Goal: Task Accomplishment & Management: Manage account settings

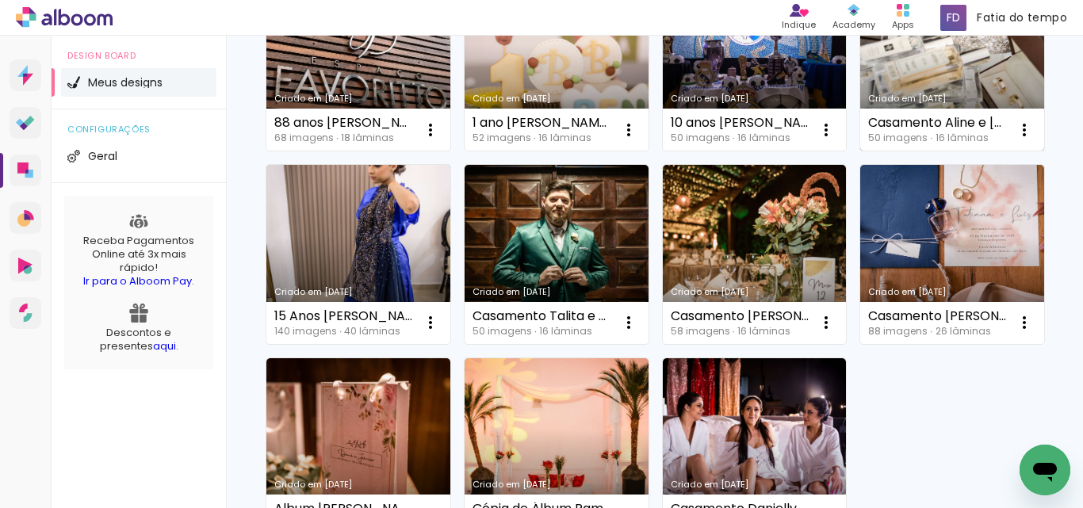
scroll to position [397, 0]
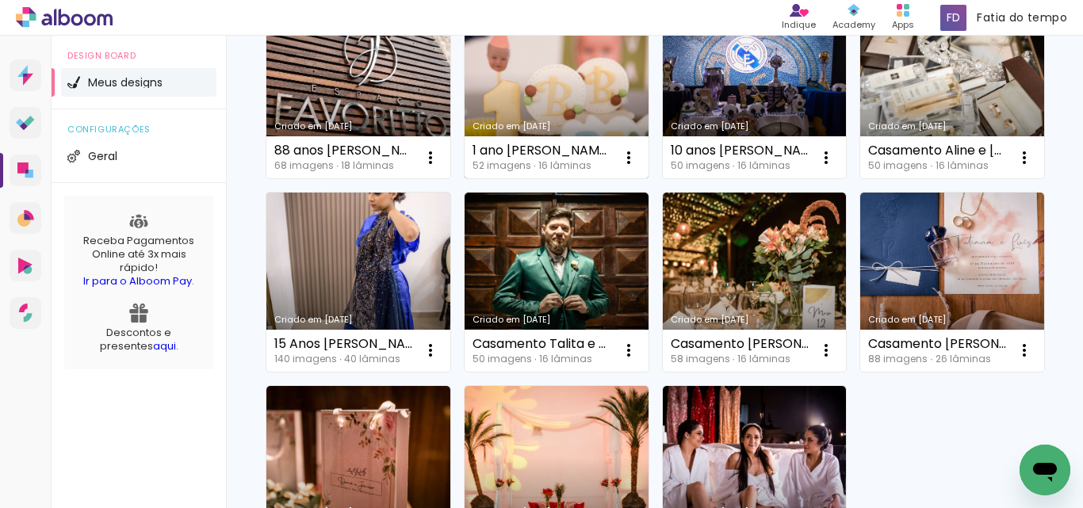
click at [649, 110] on link "Criado em [DATE]" at bounding box center [557, 89] width 184 height 179
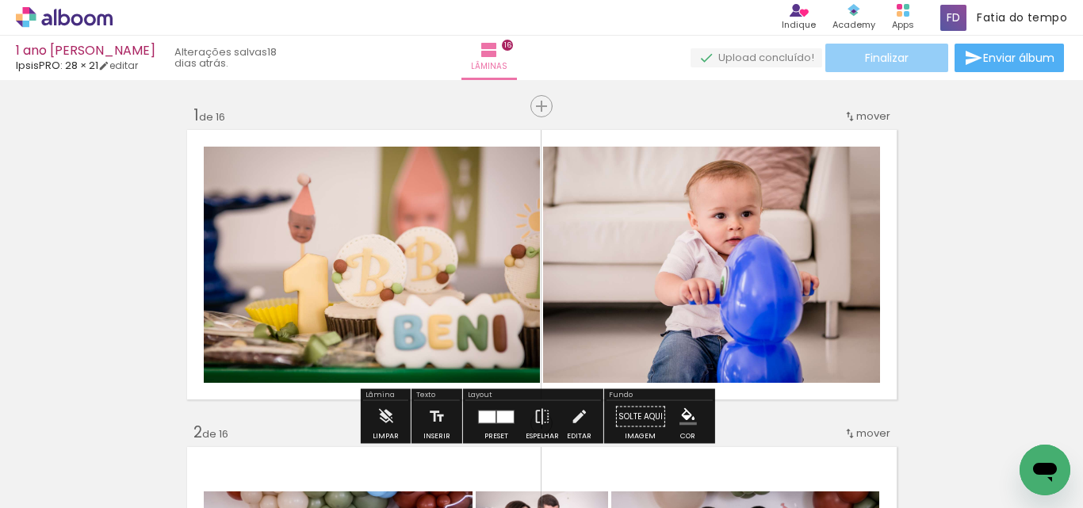
click at [911, 49] on paper-button "Finalizar" at bounding box center [887, 58] width 123 height 29
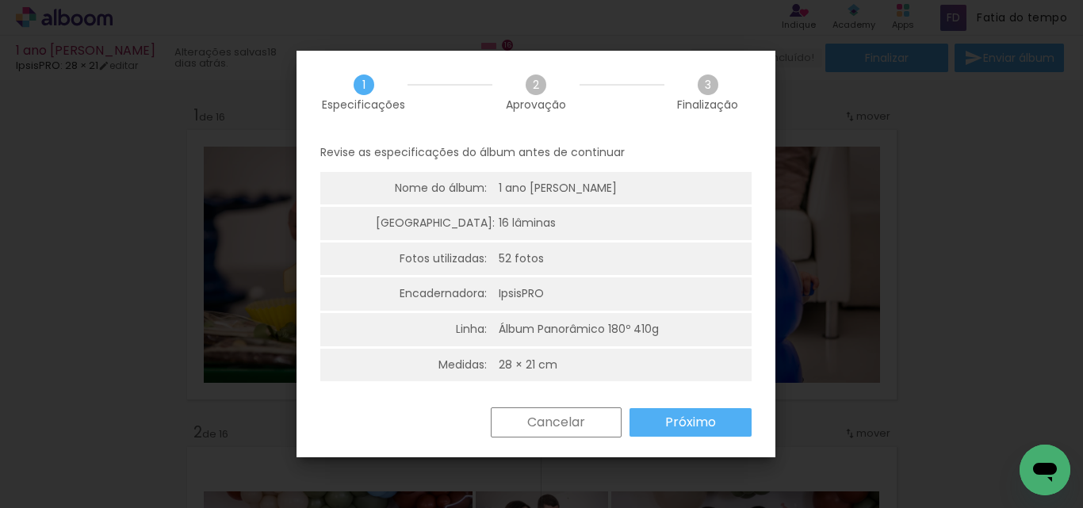
click at [656, 410] on paper-button "Próximo" at bounding box center [691, 422] width 122 height 29
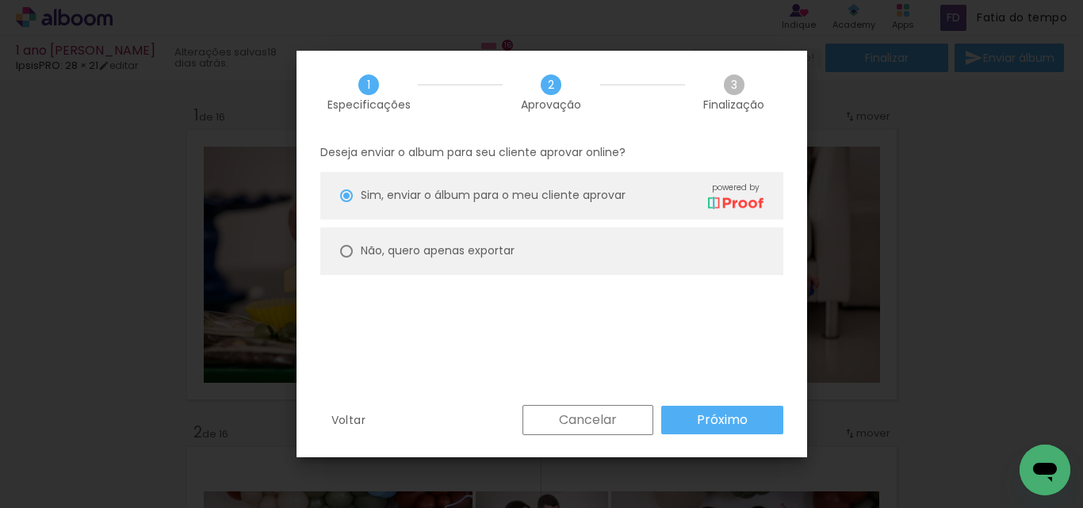
click at [0, 0] on slot "Não, quero apenas exportar" at bounding box center [0, 0] width 0 height 0
type paper-radio-button "on"
click at [756, 423] on paper-button "Próximo" at bounding box center [722, 420] width 122 height 29
type input "Alta, 300 DPI"
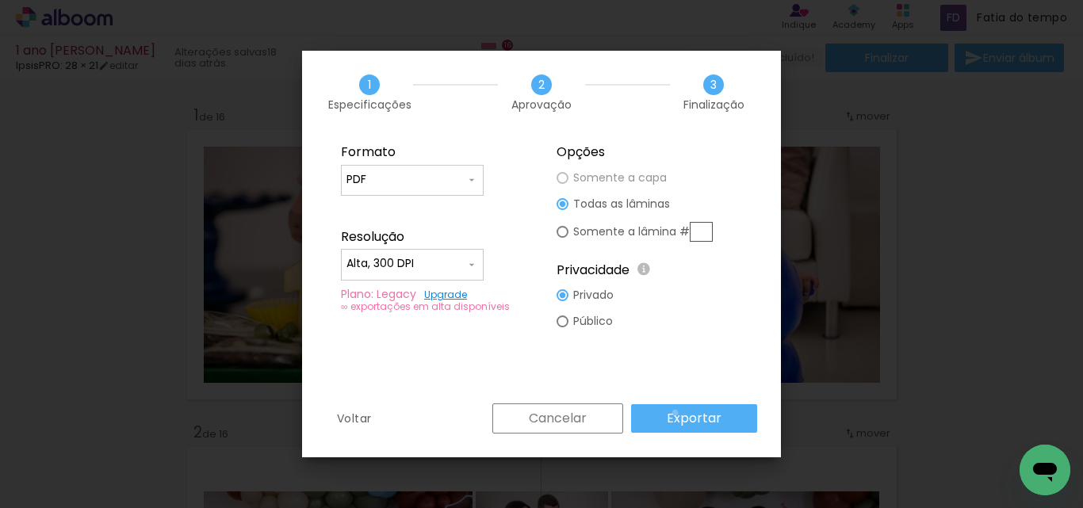
click at [0, 0] on slot "Exportar" at bounding box center [0, 0] width 0 height 0
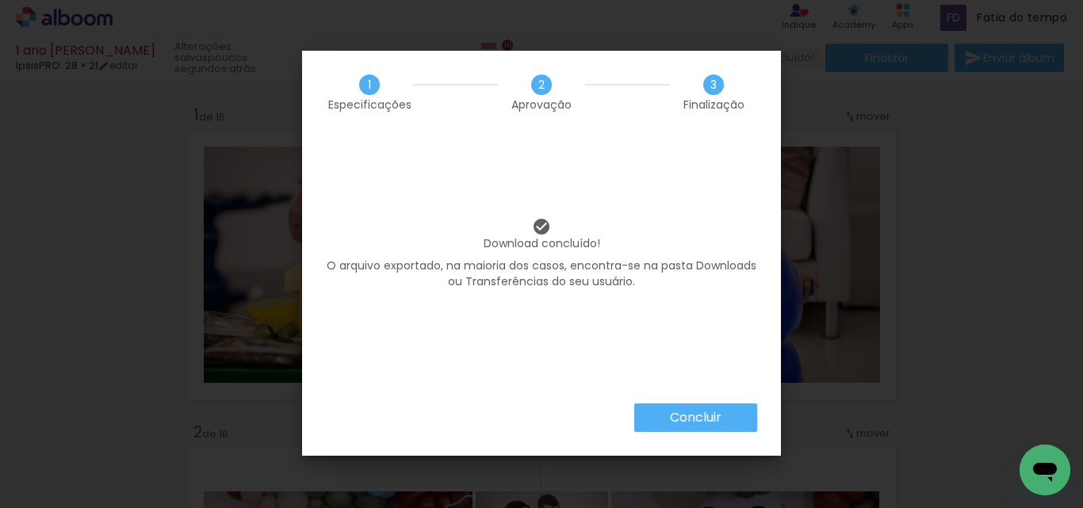
click at [0, 0] on slot "Concluir" at bounding box center [0, 0] width 0 height 0
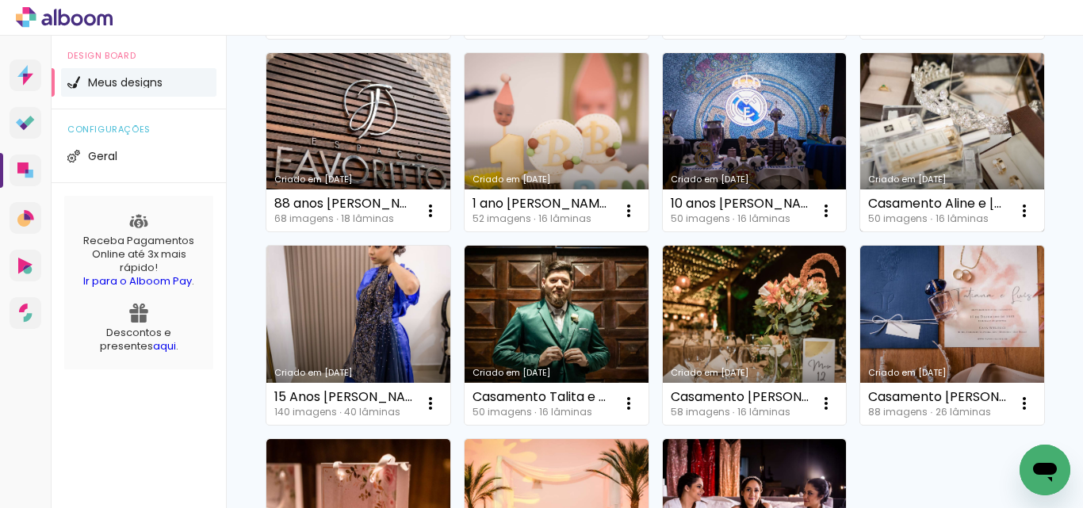
scroll to position [317, 0]
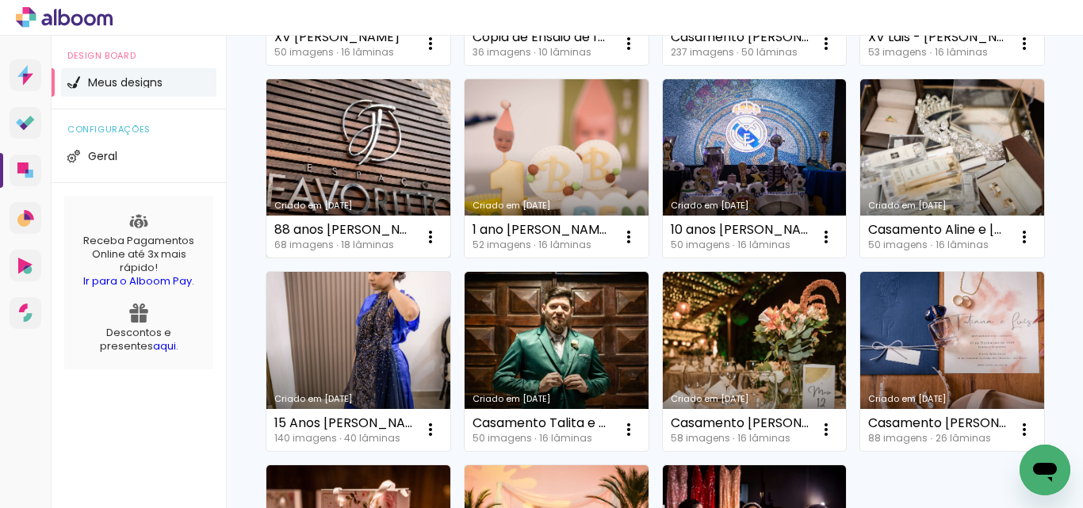
click at [450, 188] on link "Criado em [DATE]" at bounding box center [358, 168] width 184 height 179
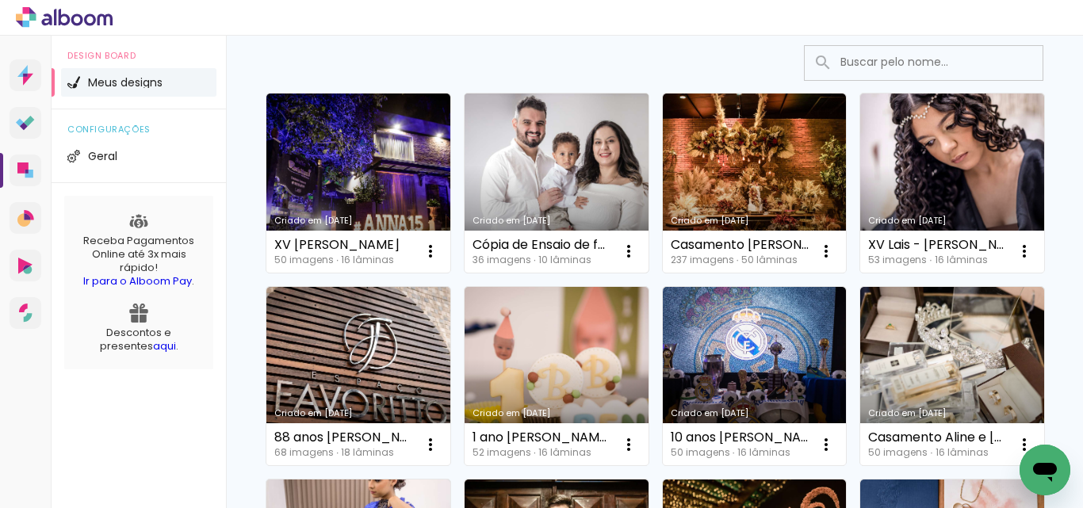
scroll to position [79, 0]
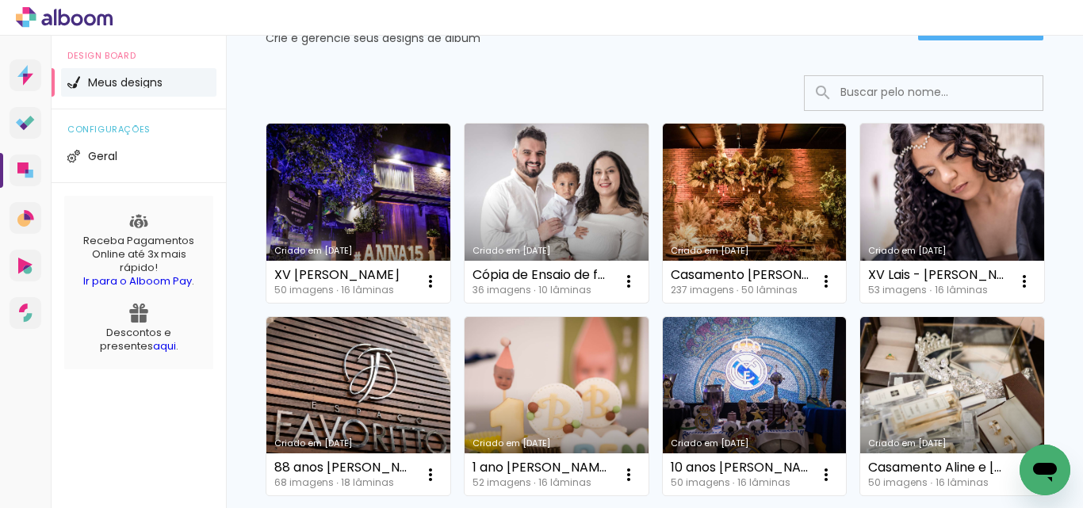
click at [545, 151] on link "Criado em [DATE]" at bounding box center [557, 213] width 184 height 179
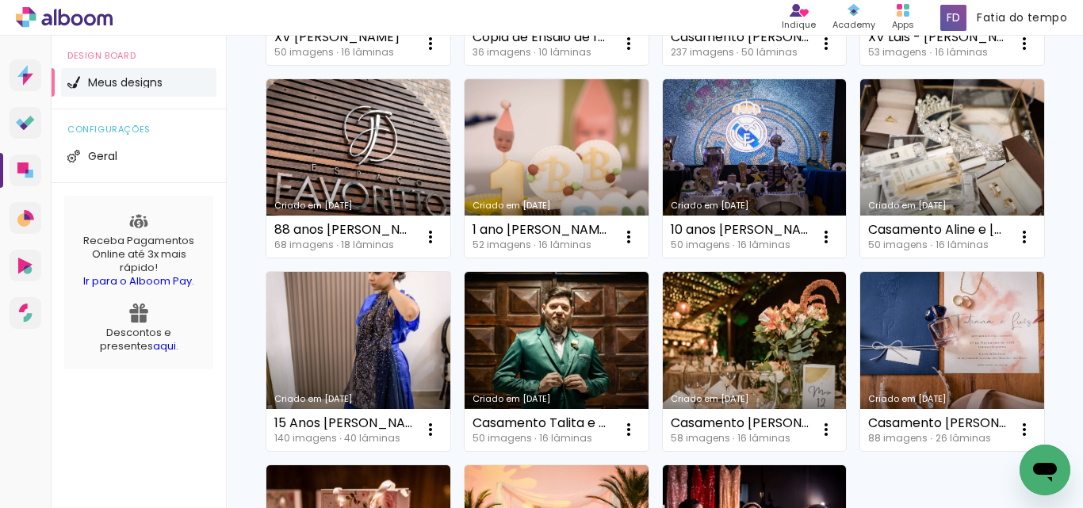
scroll to position [397, 0]
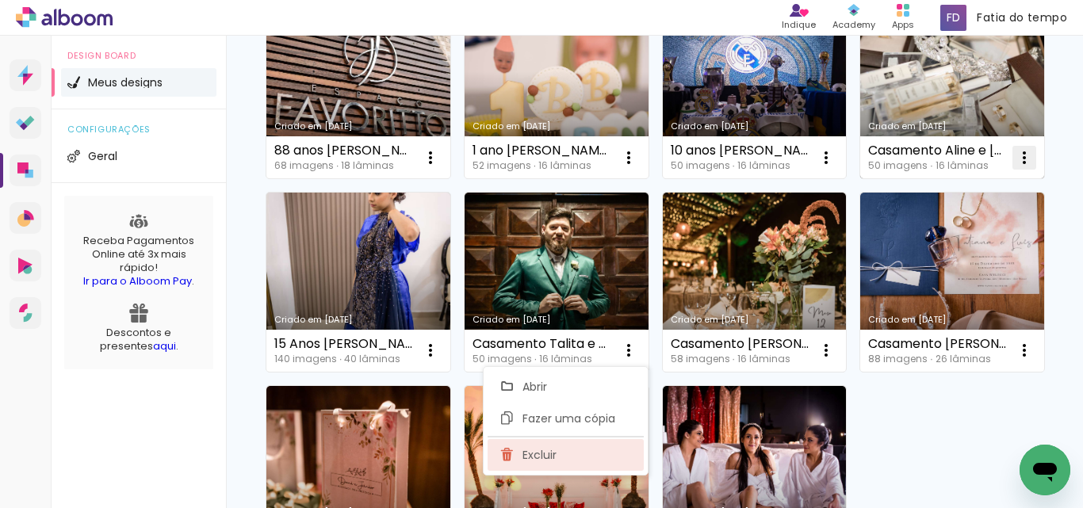
click at [551, 453] on span "Excluir" at bounding box center [540, 455] width 34 height 11
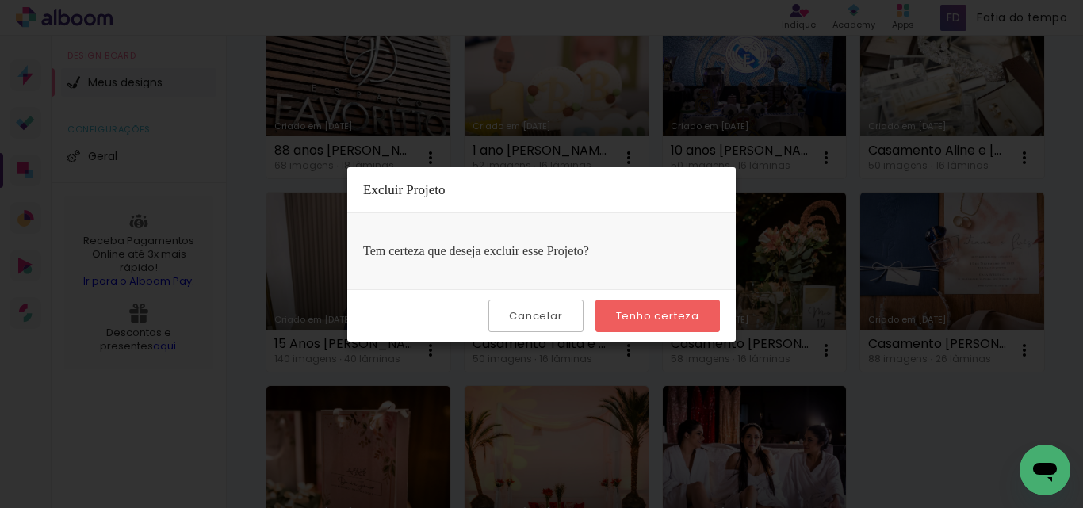
click at [0, 0] on slot "Tenho certeza" at bounding box center [0, 0] width 0 height 0
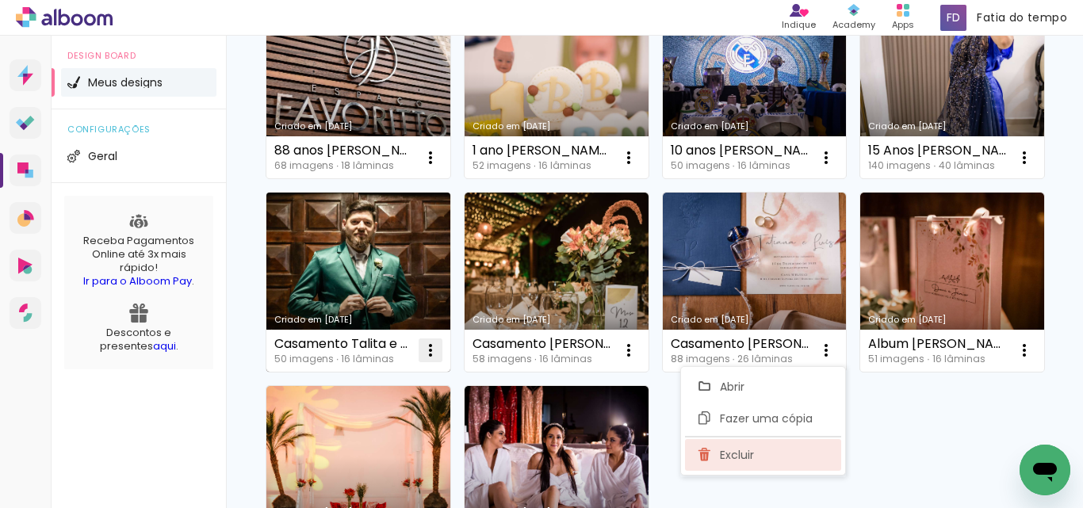
click at [747, 459] on span "Excluir" at bounding box center [737, 455] width 34 height 11
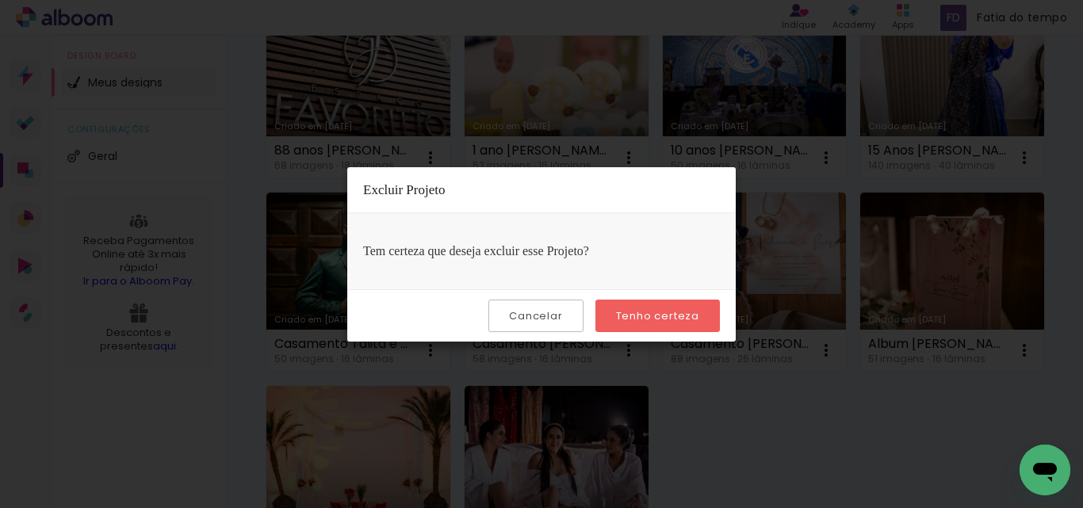
click at [0, 0] on slot "Tenho certeza" at bounding box center [0, 0] width 0 height 0
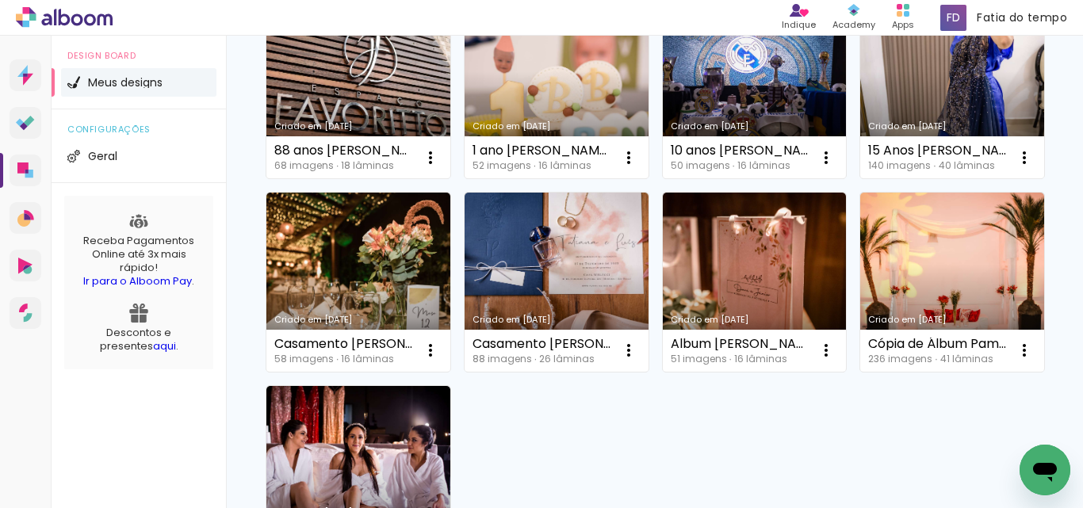
scroll to position [476, 0]
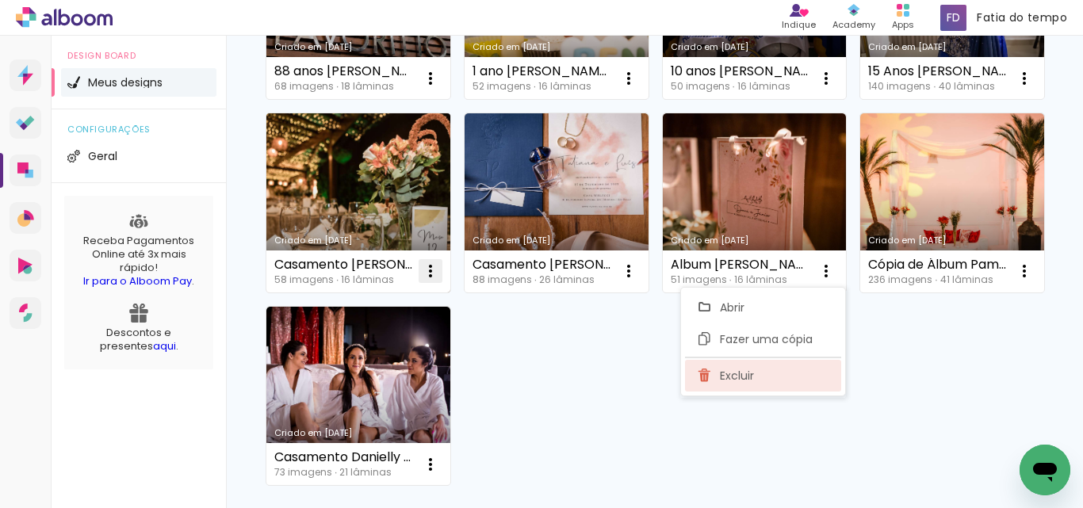
click at [738, 381] on span "Excluir" at bounding box center [737, 375] width 34 height 11
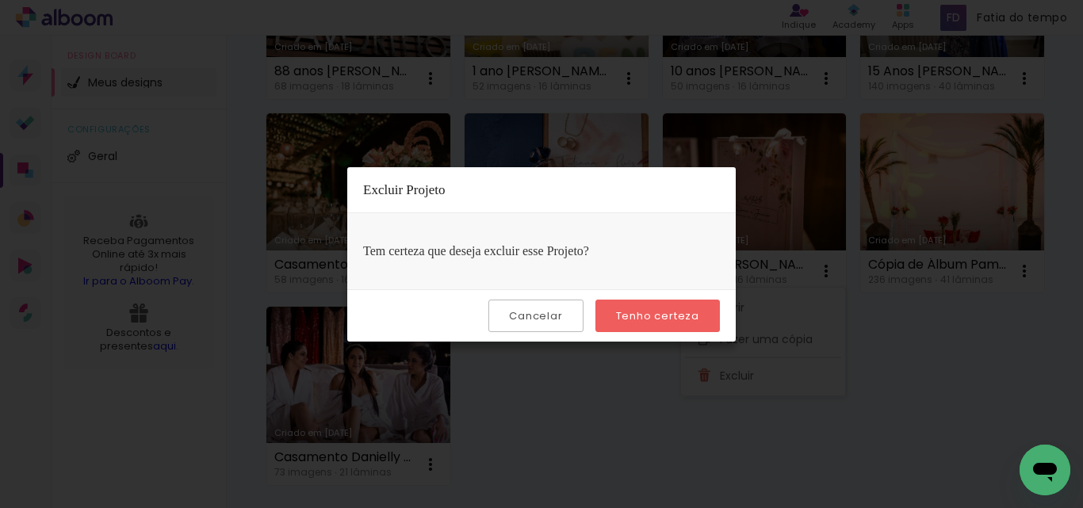
click at [0, 0] on slot "Tenho certeza" at bounding box center [0, 0] width 0 height 0
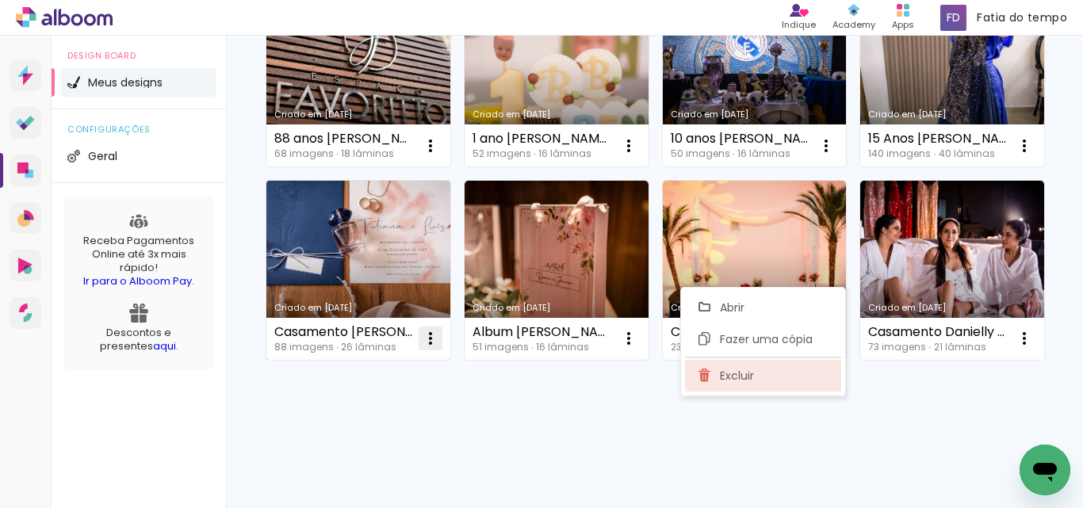
click at [753, 374] on span "Excluir" at bounding box center [737, 375] width 34 height 11
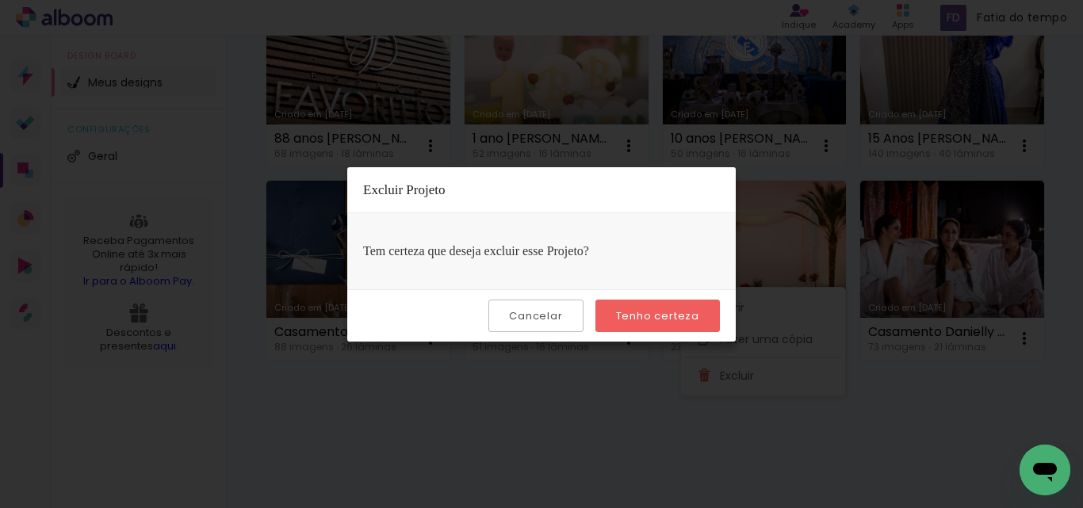
click at [0, 0] on slot "Tenho certeza" at bounding box center [0, 0] width 0 height 0
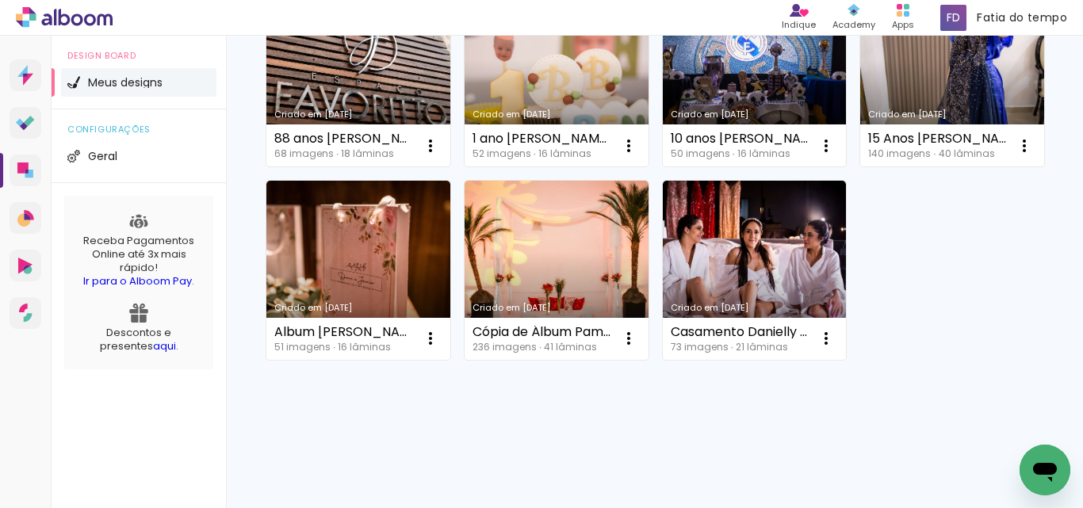
scroll to position [601, 0]
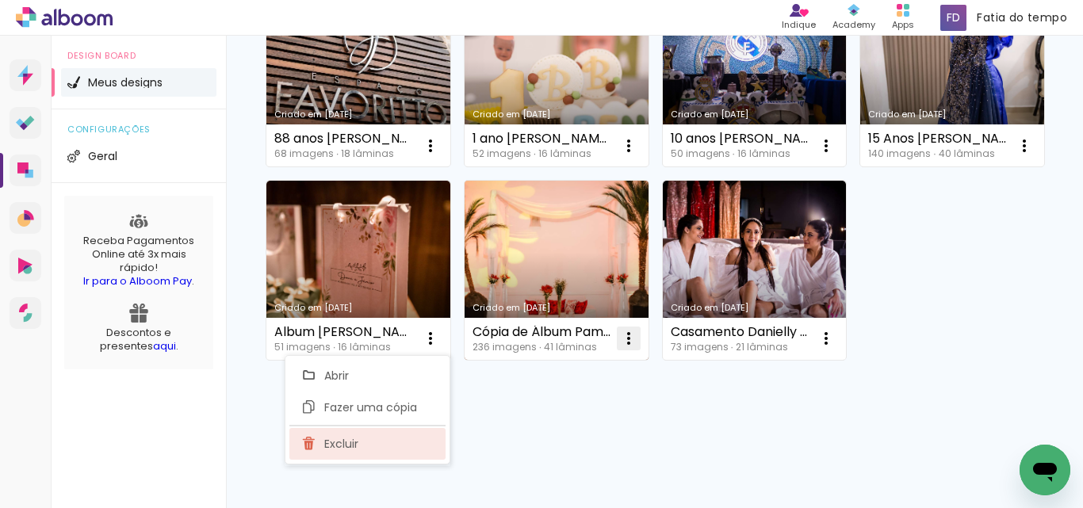
click at [357, 443] on span "Excluir" at bounding box center [341, 444] width 34 height 11
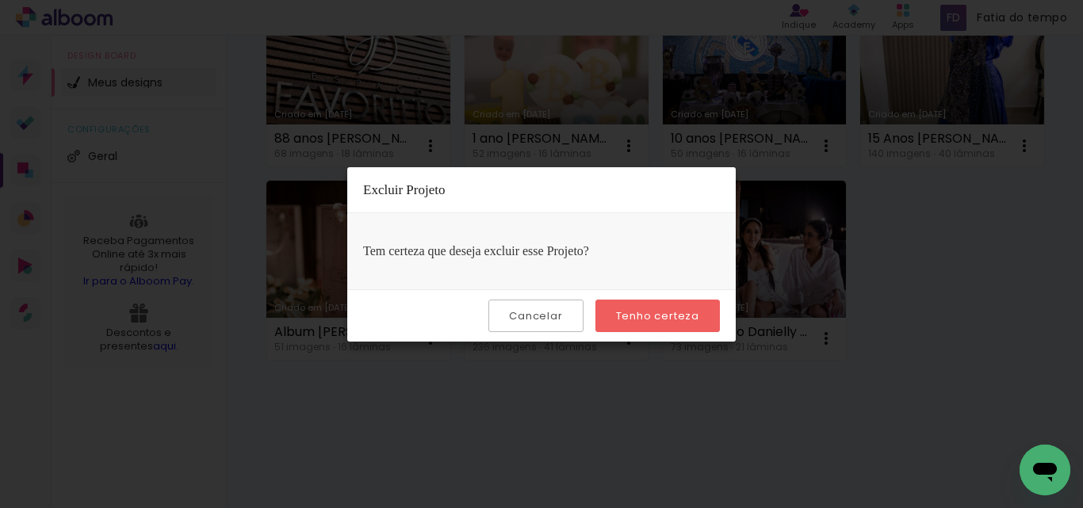
click at [680, 326] on paper-button "Tenho certeza" at bounding box center [658, 316] width 125 height 33
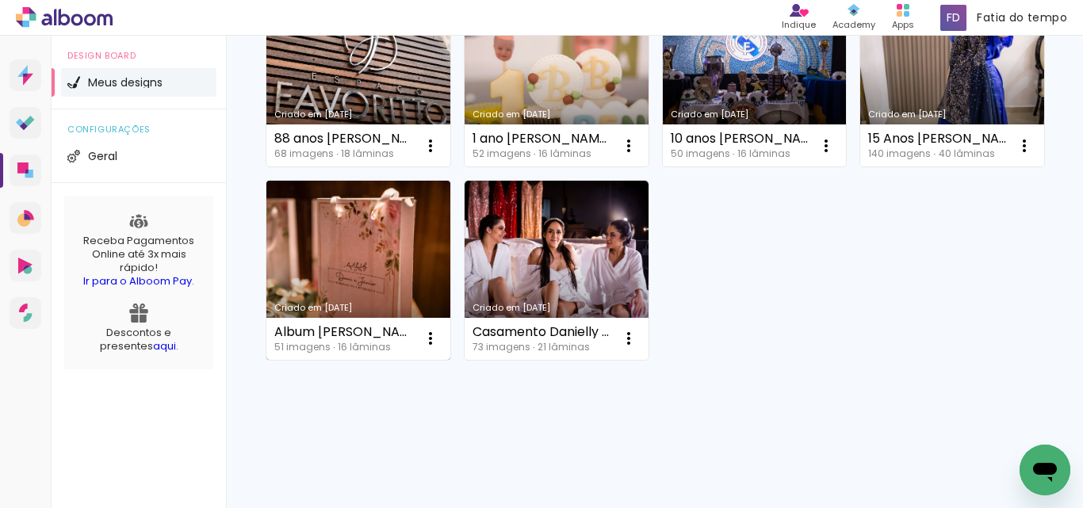
scroll to position [443, 0]
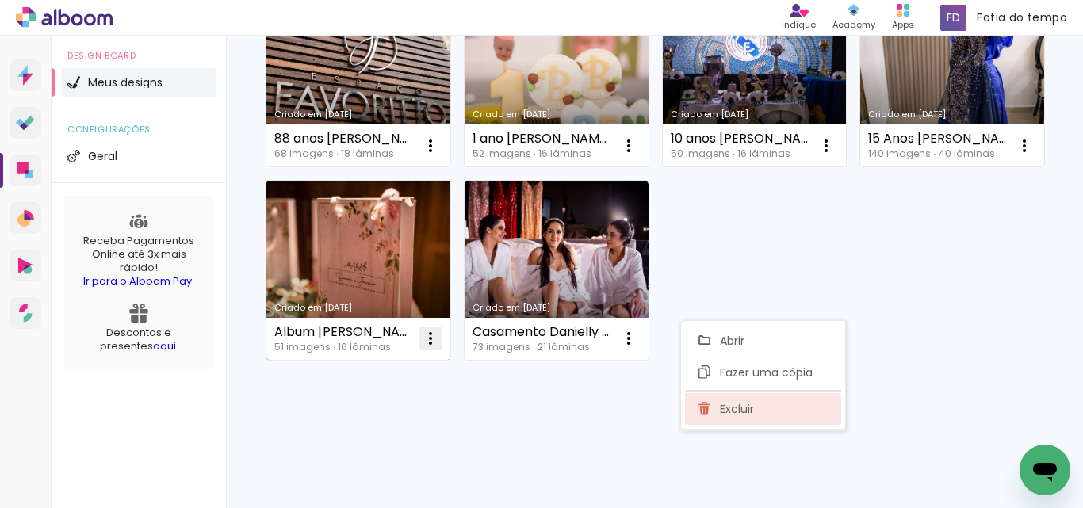
click at [747, 408] on span "Excluir" at bounding box center [737, 409] width 34 height 11
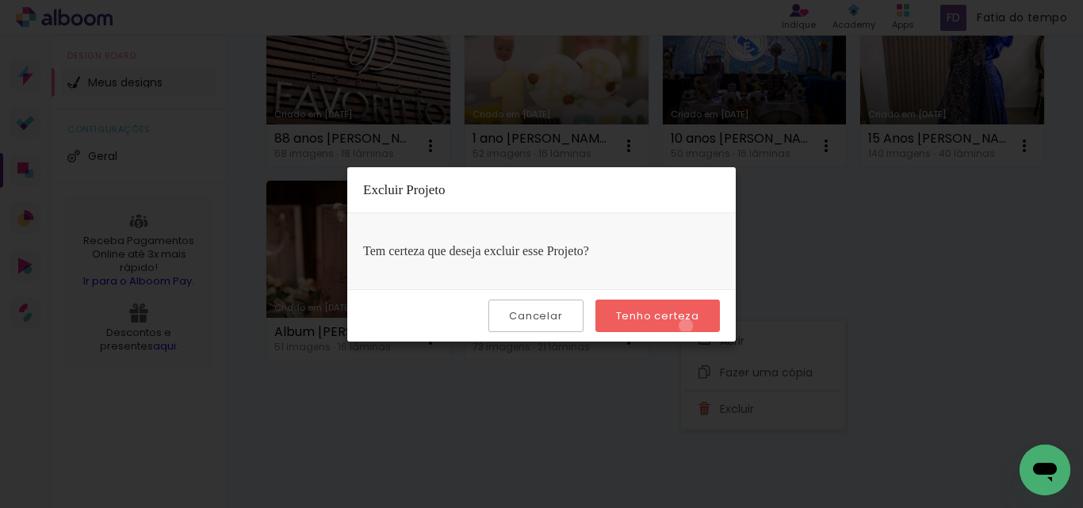
click at [688, 326] on paper-button "Tenho certeza" at bounding box center [658, 316] width 125 height 33
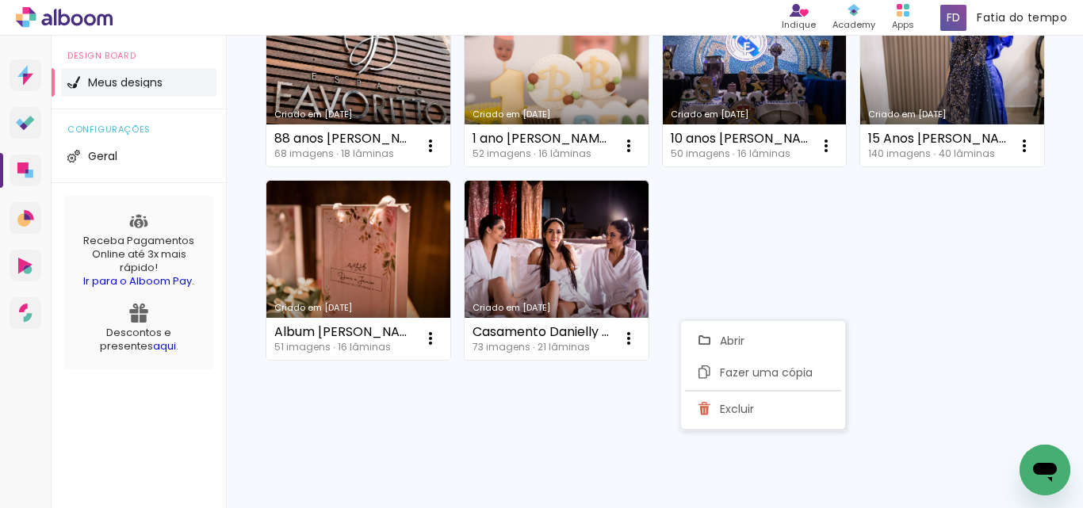
scroll to position [408, 0]
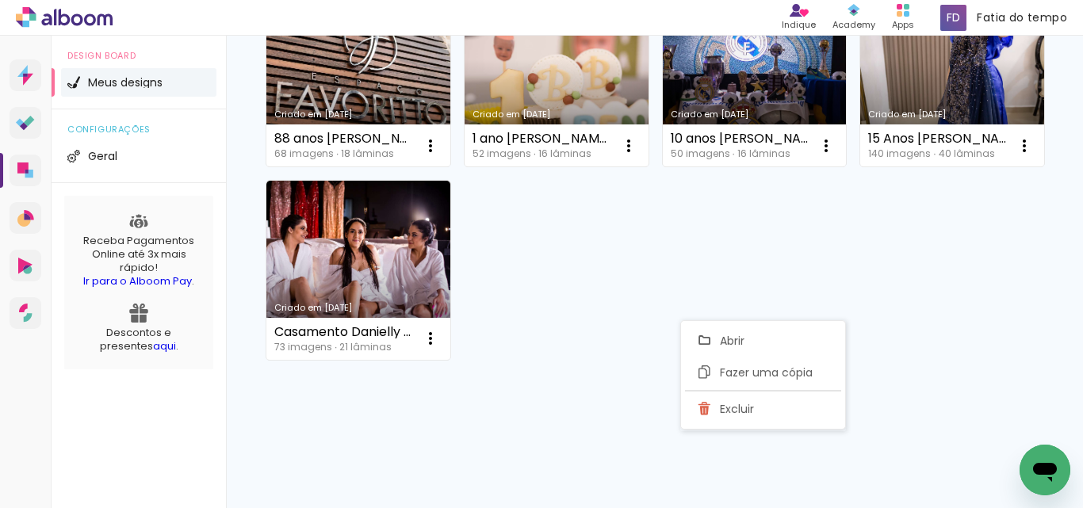
click at [591, 421] on div "Criado em 11/08/25 XV Anna Paula - mae Aline 50 imagens ∙ 16 lâminas Abrir Faze…" at bounding box center [654, 119] width 857 height 778
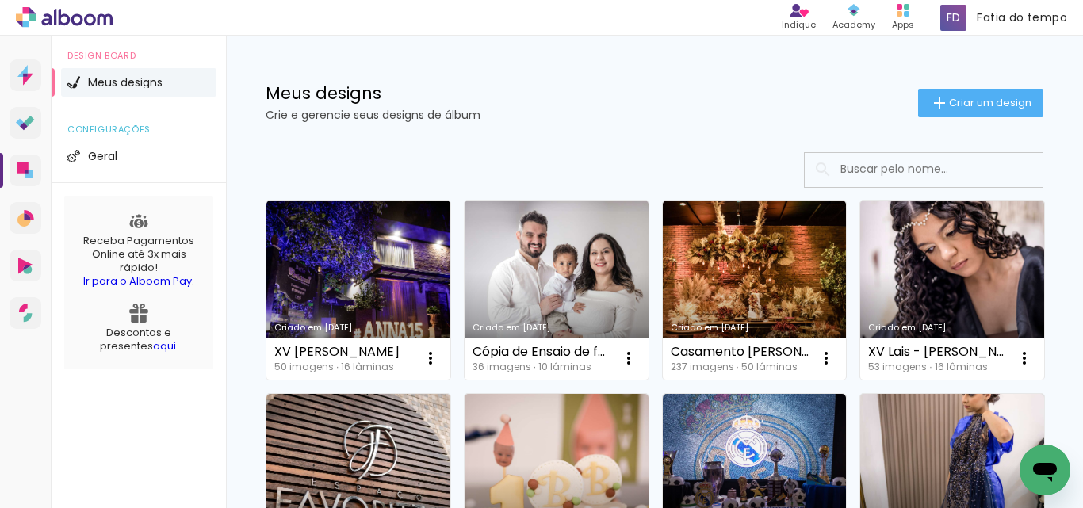
scroll to position [0, 0]
